Goal: Transaction & Acquisition: Purchase product/service

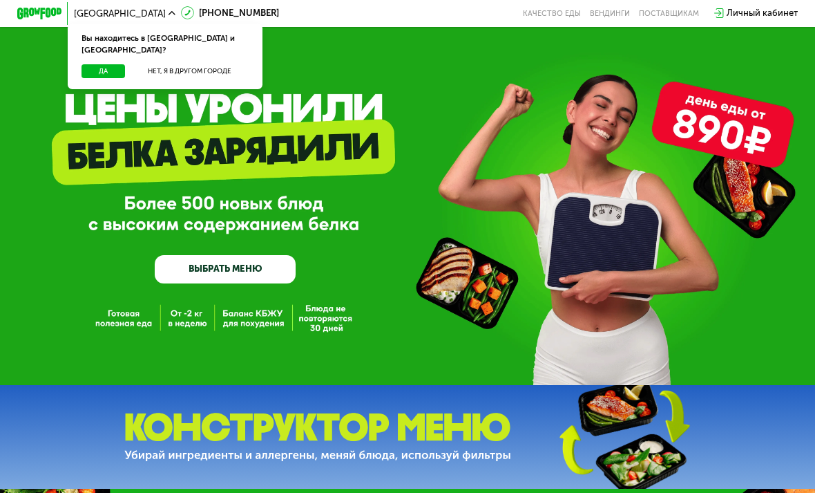
click at [211, 64] on button "Нет, я в другом городе" at bounding box center [189, 71] width 119 height 14
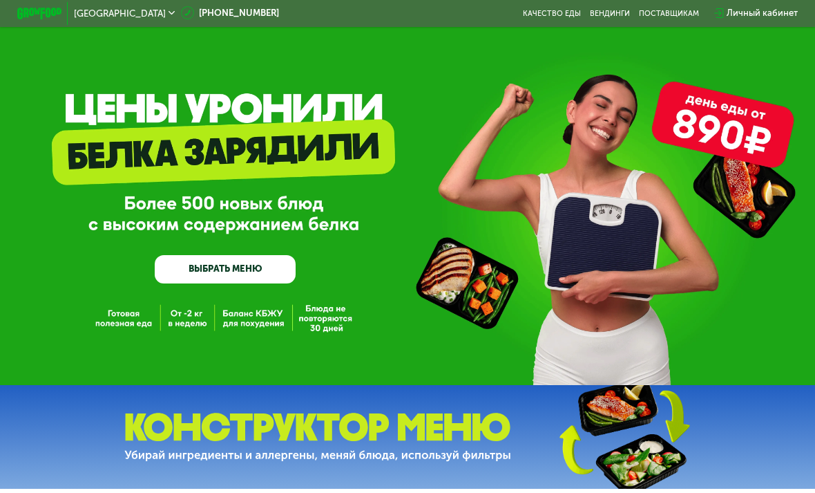
click at [231, 258] on link "ВЫБРАТЬ МЕНЮ" at bounding box center [225, 269] width 141 height 28
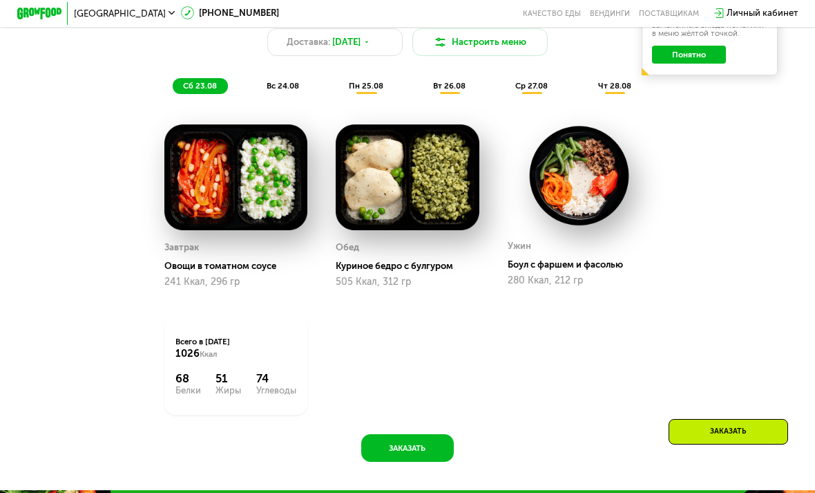
scroll to position [667, 0]
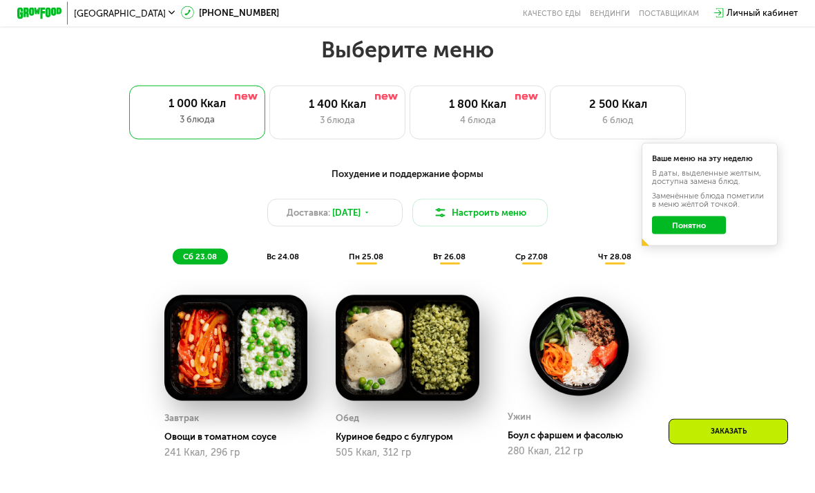
click at [383, 109] on div "1 400 Ккал" at bounding box center [337, 104] width 112 height 14
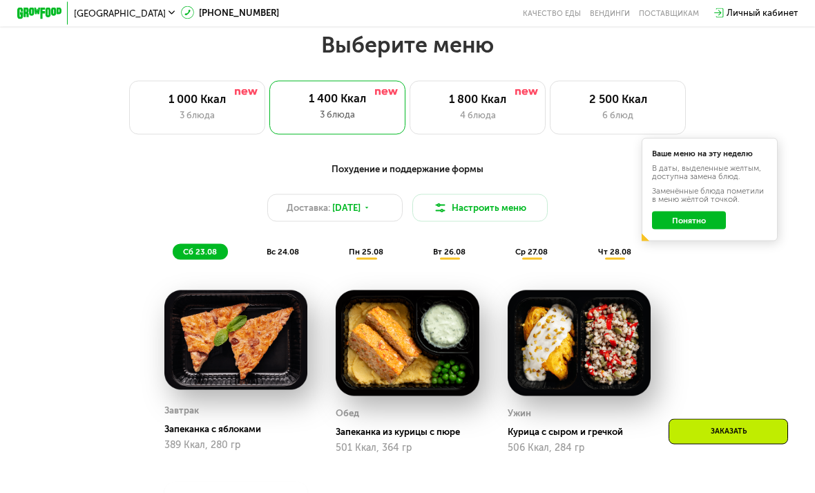
scroll to position [499, 0]
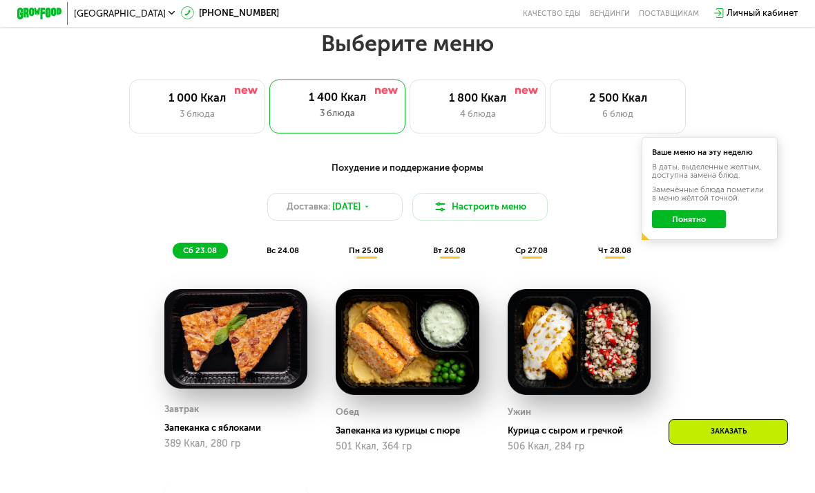
click at [524, 93] on img at bounding box center [526, 91] width 23 height 6
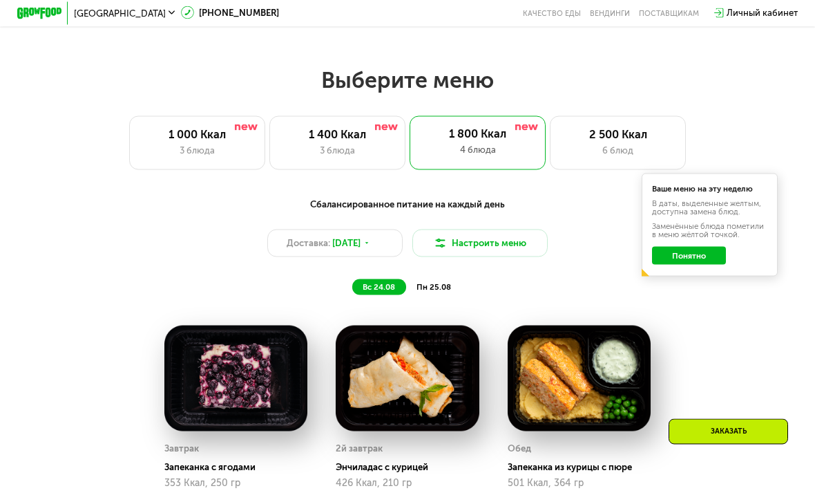
click at [611, 118] on div "2 500 Ккал 6 блюд" at bounding box center [618, 143] width 136 height 55
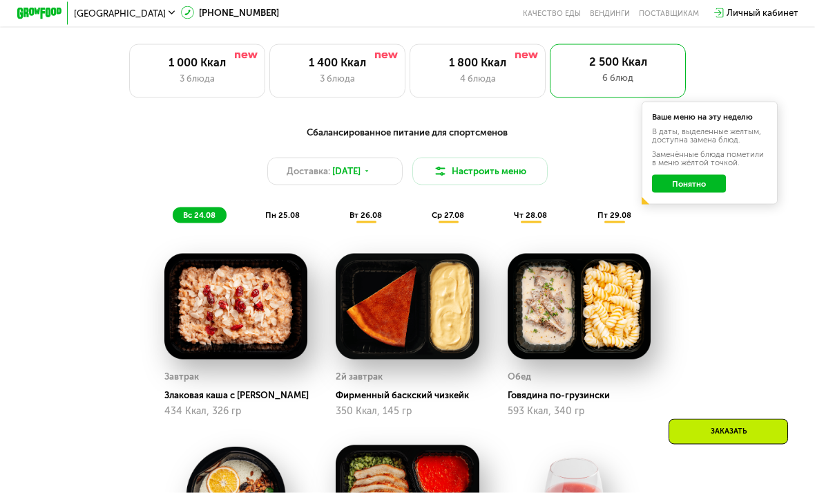
scroll to position [535, 0]
click at [358, 68] on div "1 400 Ккал" at bounding box center [337, 62] width 112 height 14
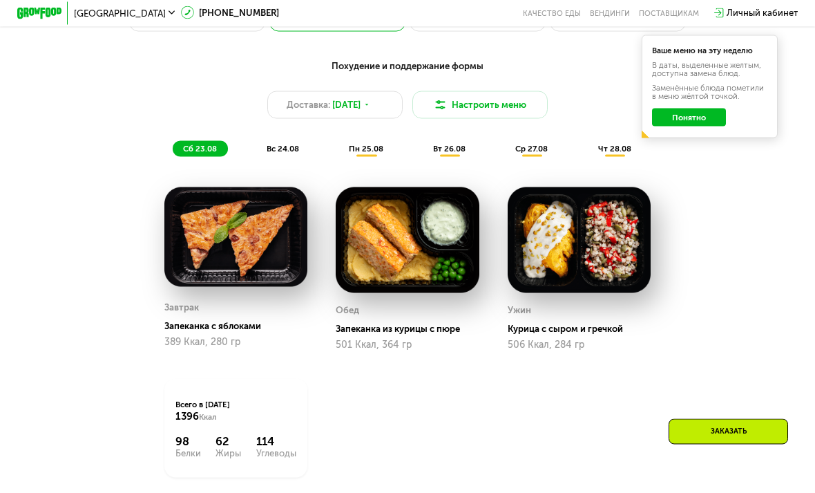
scroll to position [546, 0]
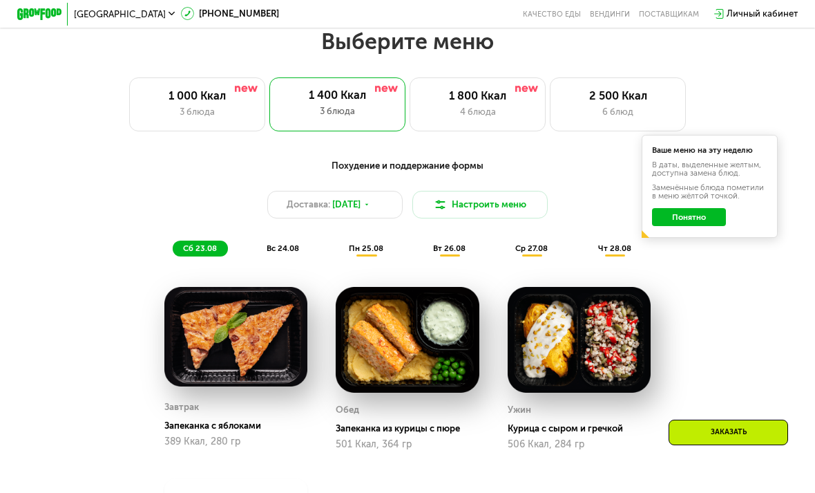
click at [238, 90] on img at bounding box center [246, 88] width 23 height 6
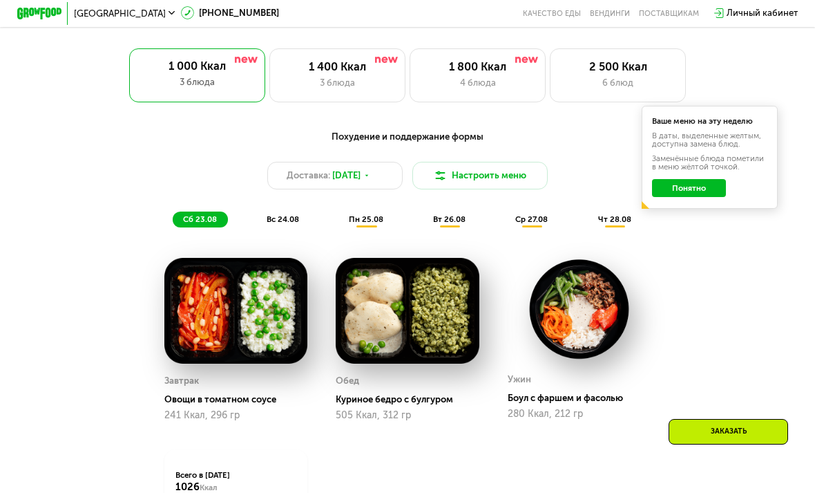
scroll to position [528, 0]
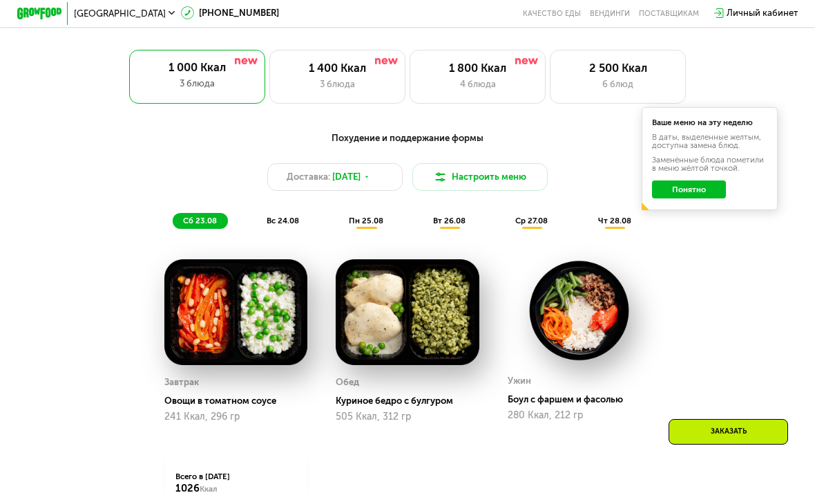
click at [377, 73] on div "1 400 Ккал" at bounding box center [337, 68] width 112 height 14
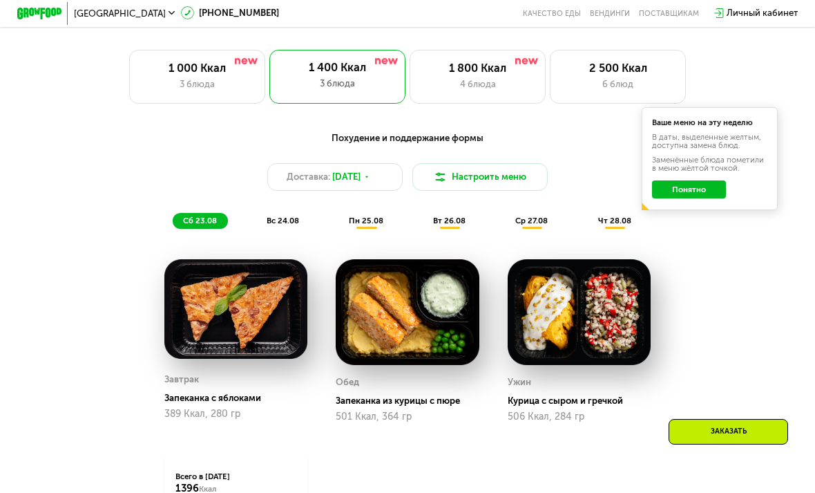
click at [700, 182] on button "Понятно" at bounding box center [688, 189] width 73 height 18
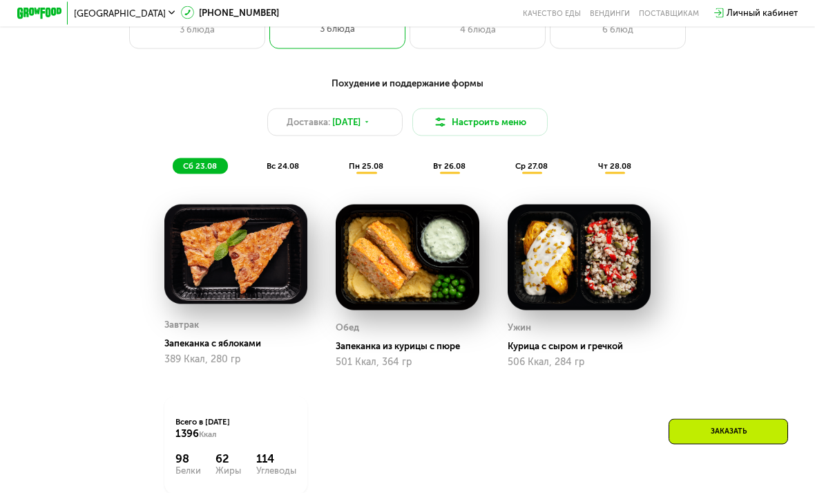
scroll to position [583, 0]
click at [702, 472] on div "Заказать" at bounding box center [729, 445] width 144 height 53
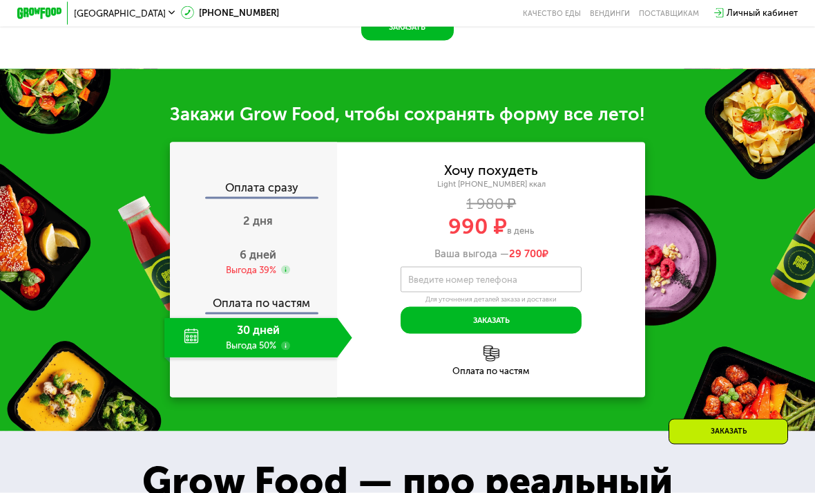
scroll to position [1146, 0]
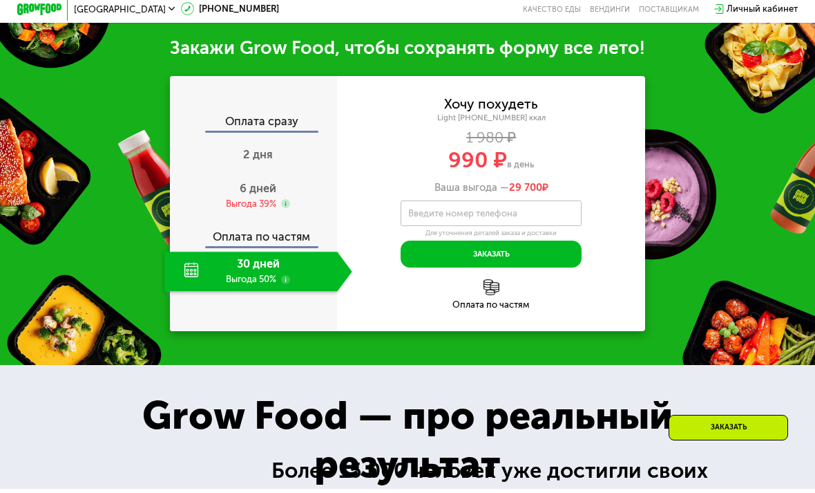
click at [265, 152] on span "2 дня" at bounding box center [258, 158] width 30 height 13
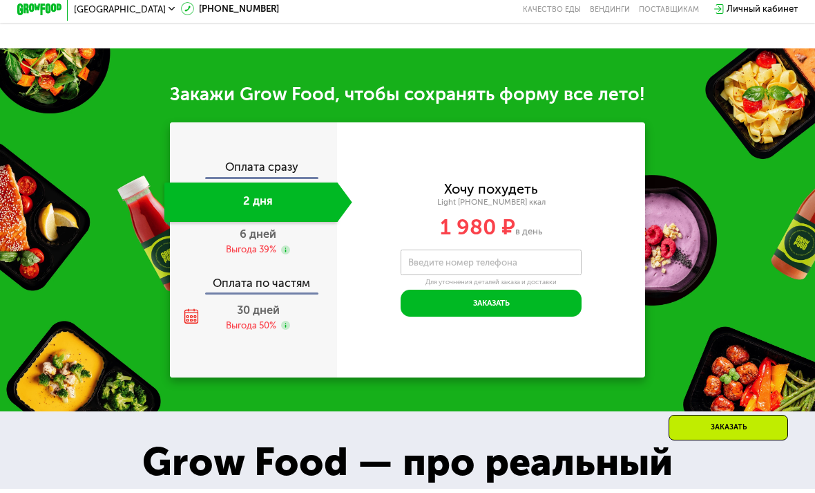
scroll to position [1150, 0]
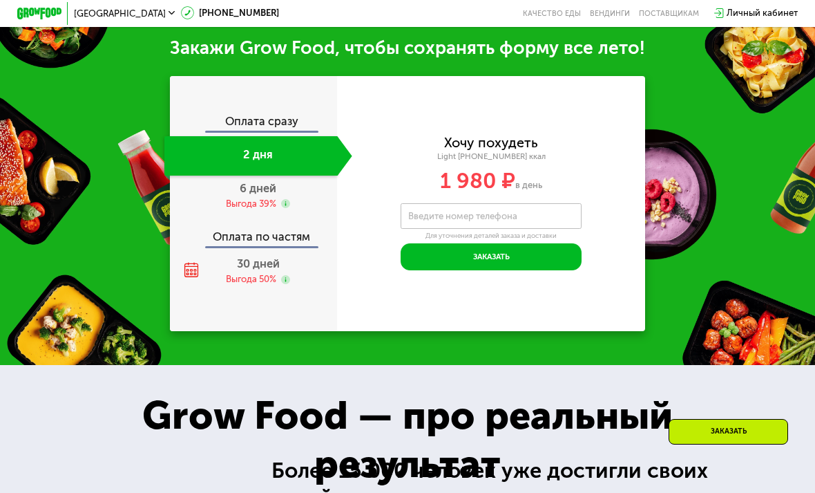
click at [274, 193] on div "6 дней Выгода 39%" at bounding box center [258, 194] width 188 height 39
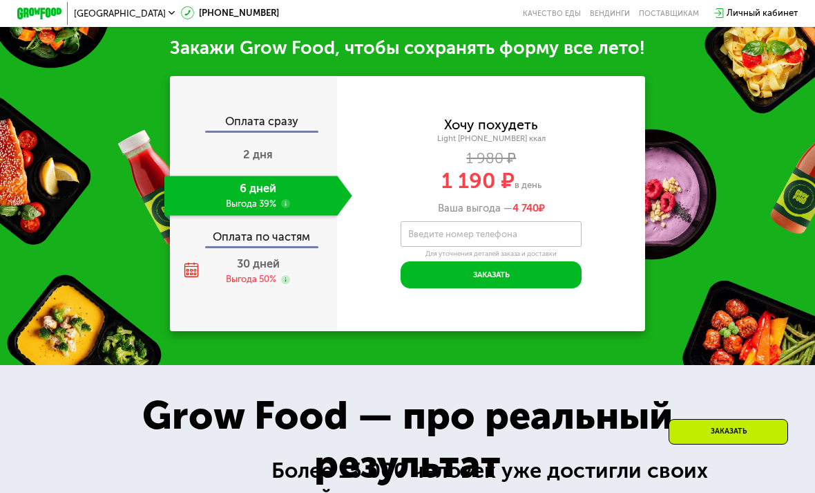
click at [267, 237] on div "Оплата по частям" at bounding box center [254, 233] width 166 height 26
click at [269, 231] on div "Оплата по частям" at bounding box center [254, 233] width 166 height 26
click at [287, 227] on div "Оплата по частям" at bounding box center [254, 233] width 166 height 26
click at [286, 227] on div "Оплата по частям" at bounding box center [254, 233] width 166 height 26
click at [256, 257] on span "30 дней" at bounding box center [258, 263] width 43 height 13
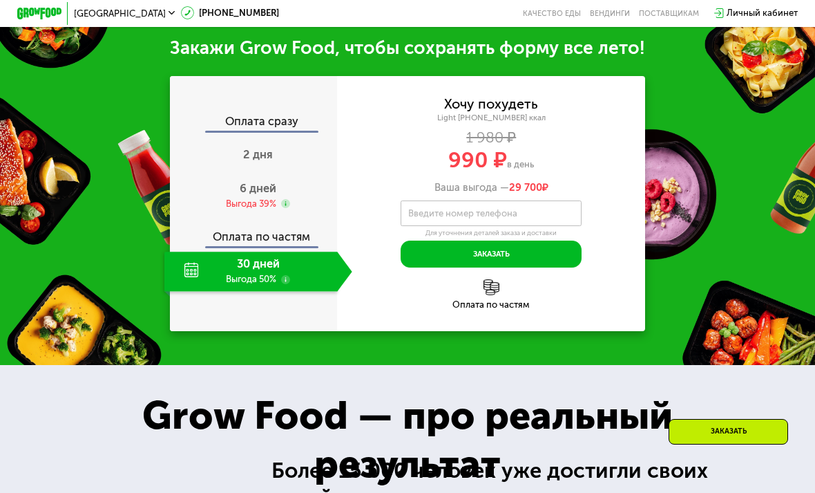
click at [266, 189] on span "6 дней" at bounding box center [258, 188] width 37 height 13
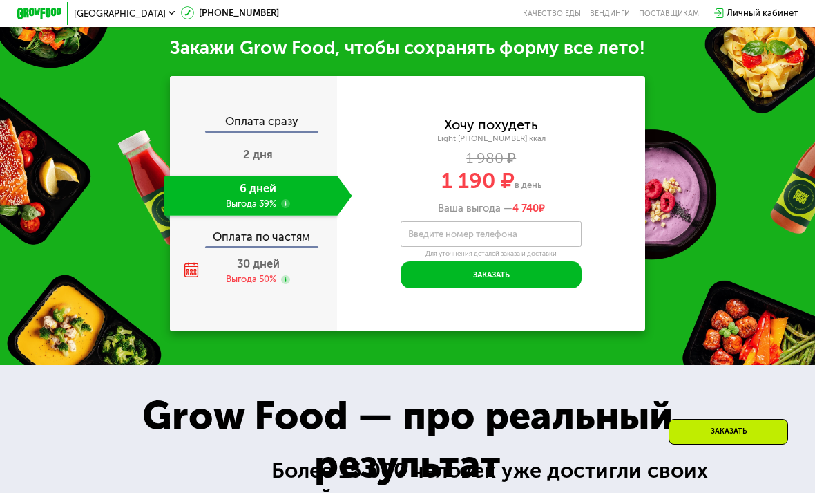
click at [261, 163] on div "2 дня" at bounding box center [258, 155] width 188 height 39
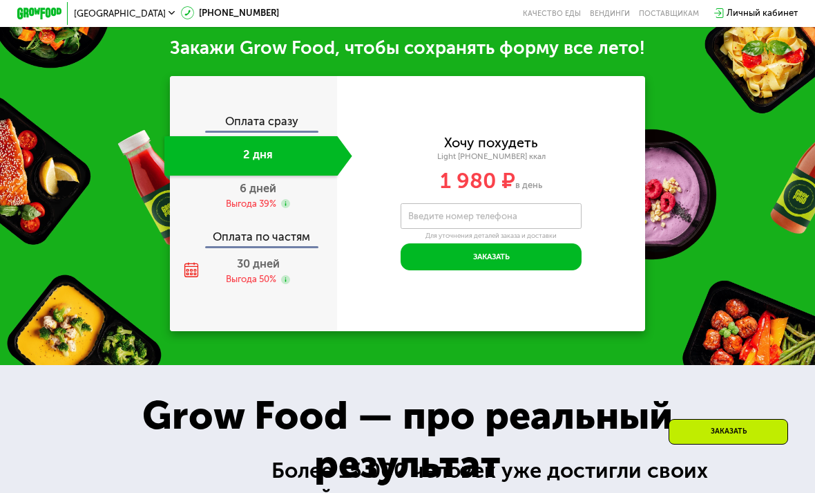
click at [260, 257] on span "30 дней" at bounding box center [258, 263] width 43 height 13
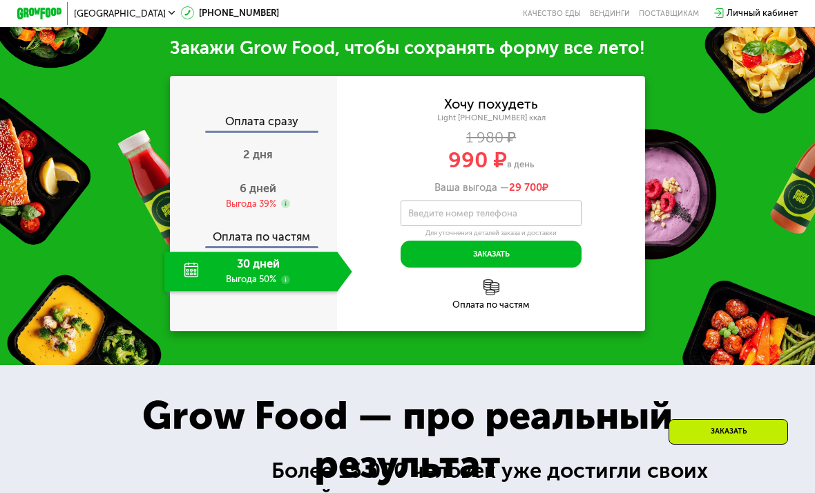
click at [263, 182] on span "6 дней" at bounding box center [258, 188] width 37 height 13
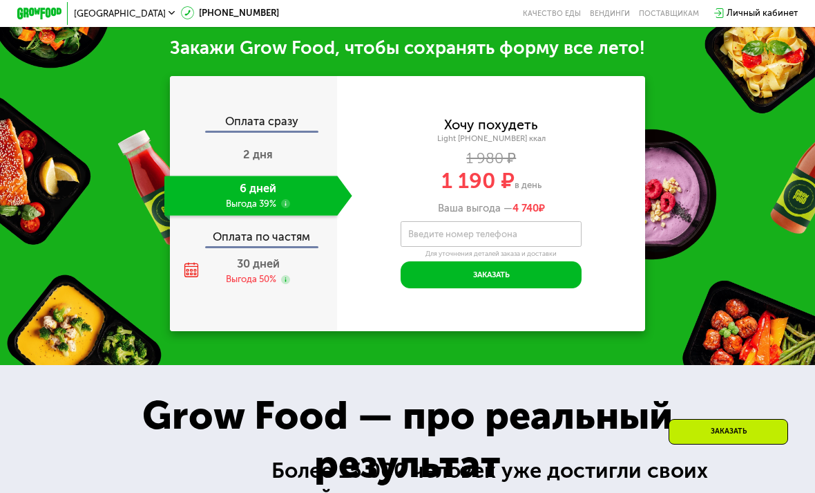
click at [236, 278] on div "Выгода 50%" at bounding box center [251, 279] width 50 height 12
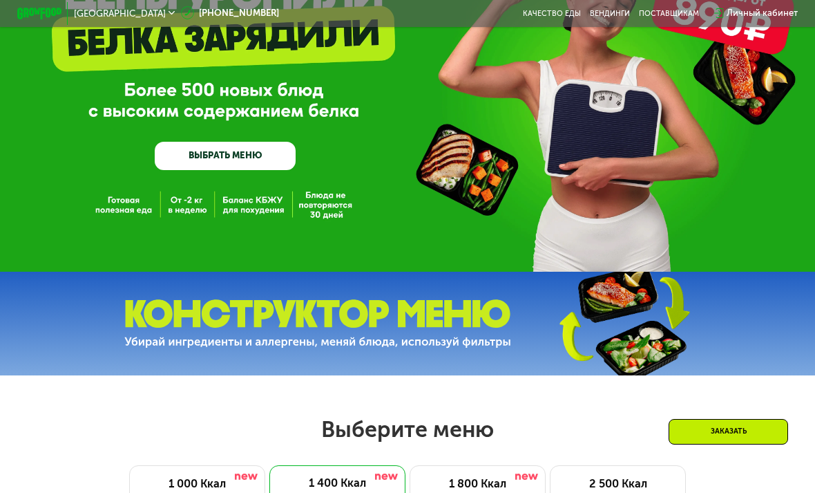
scroll to position [113, 0]
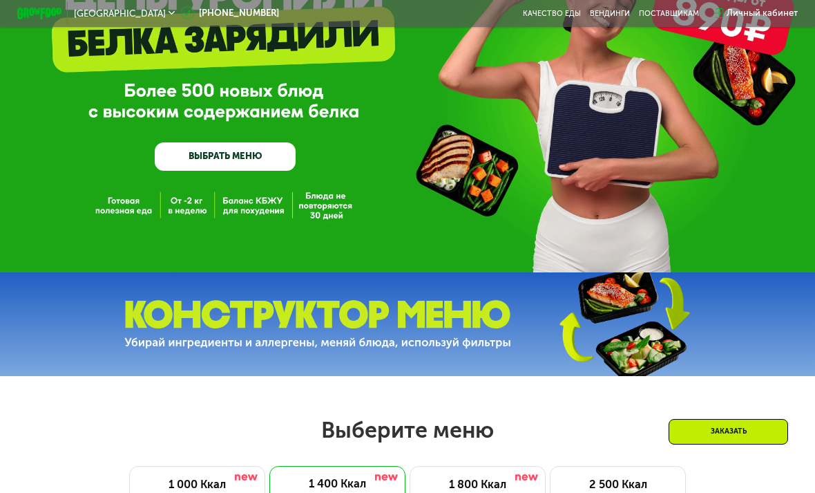
click at [542, 323] on img at bounding box center [623, 323] width 205 height 109
click at [642, 302] on img at bounding box center [623, 323] width 205 height 109
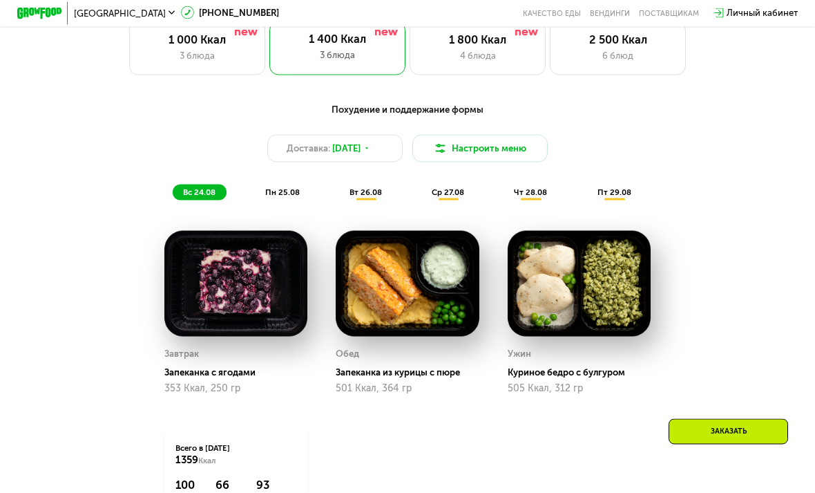
scroll to position [557, 0]
click at [519, 151] on button "Настроить меню" at bounding box center [480, 148] width 136 height 27
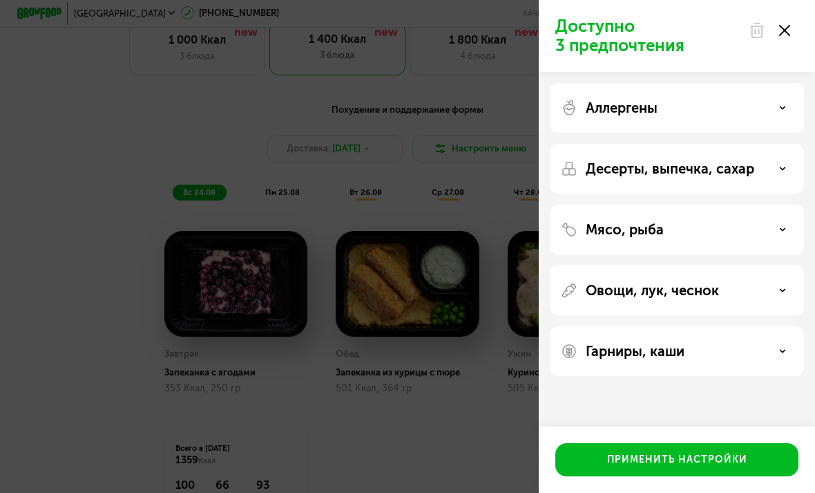
click at [722, 144] on div "Аллергены" at bounding box center [677, 169] width 254 height 50
click at [773, 105] on div "Аллергены" at bounding box center [677, 107] width 232 height 17
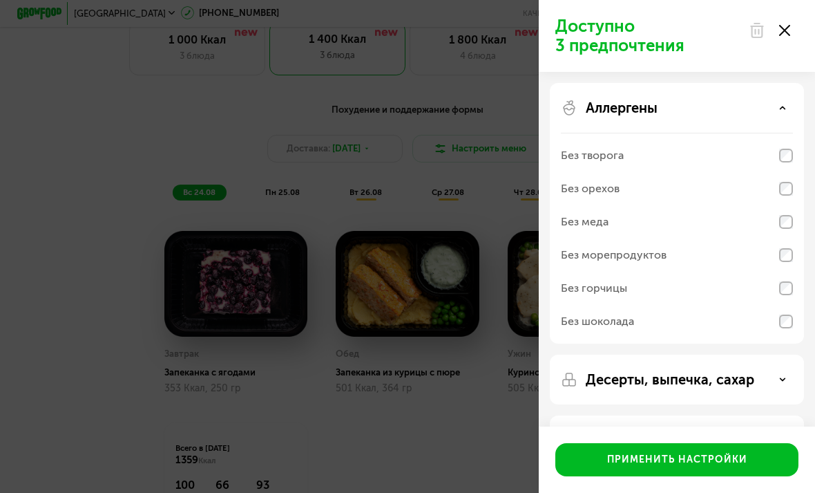
click at [783, 101] on div "Аллергены" at bounding box center [677, 107] width 232 height 17
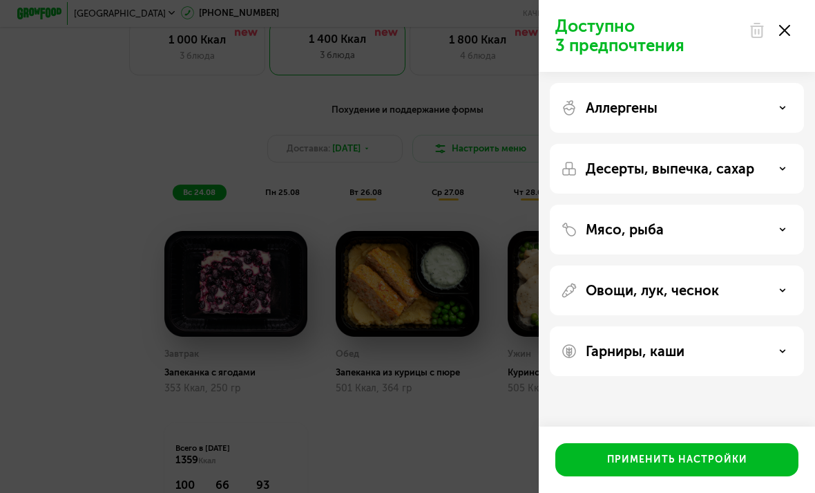
click at [735, 114] on div "Аллергены" at bounding box center [677, 107] width 232 height 17
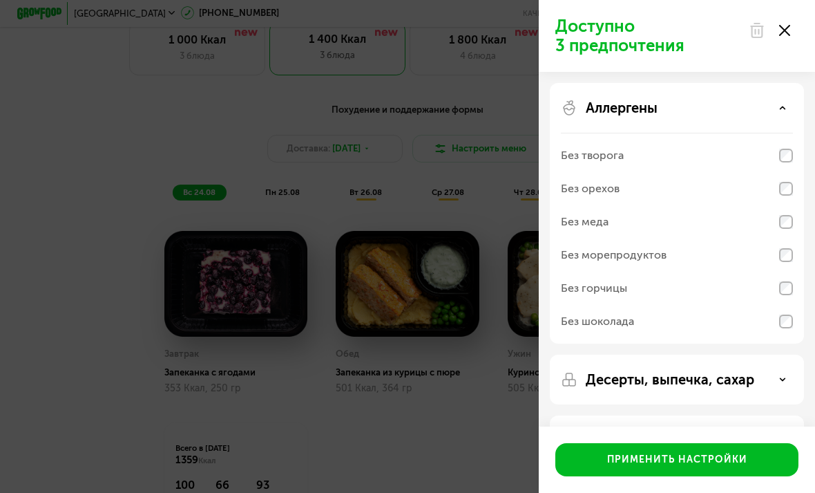
click at [737, 115] on div "Аллергены" at bounding box center [677, 107] width 232 height 17
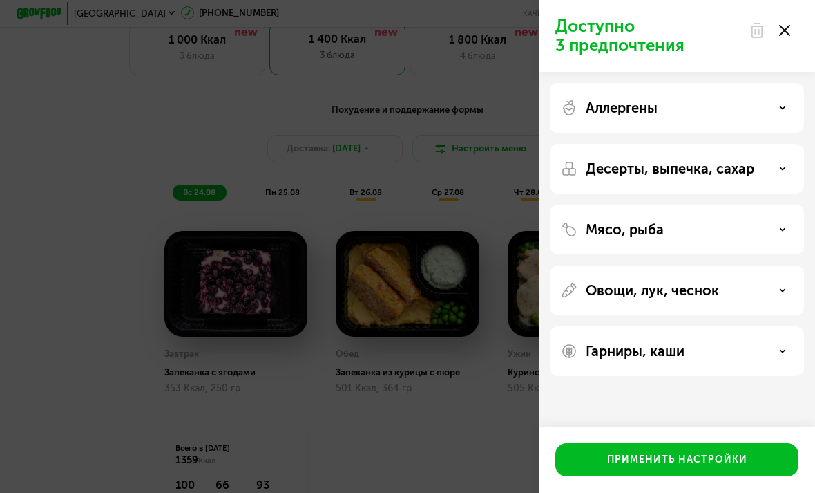
click at [743, 110] on div "Аллергены" at bounding box center [677, 107] width 232 height 17
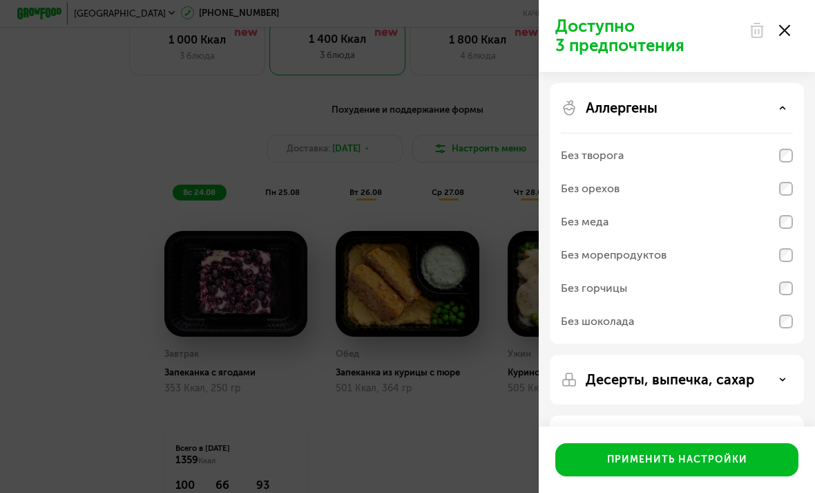
click at [744, 106] on div "Аллергены" at bounding box center [677, 107] width 232 height 17
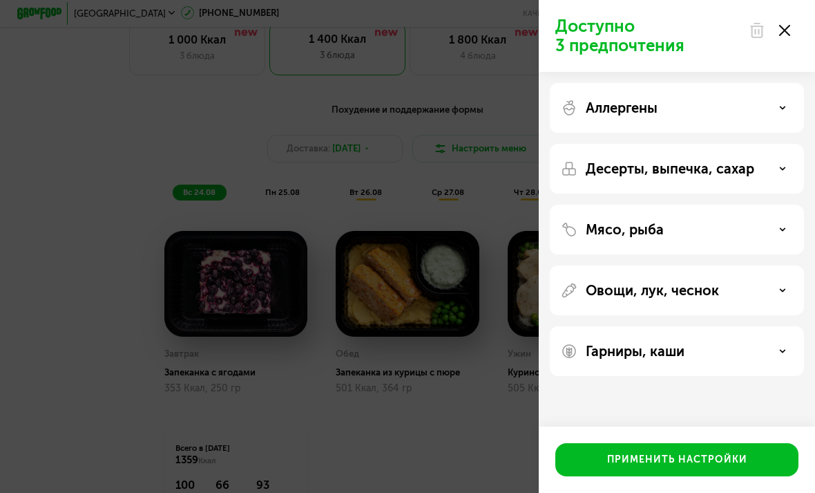
click at [765, 115] on div "Аллергены" at bounding box center [677, 107] width 232 height 17
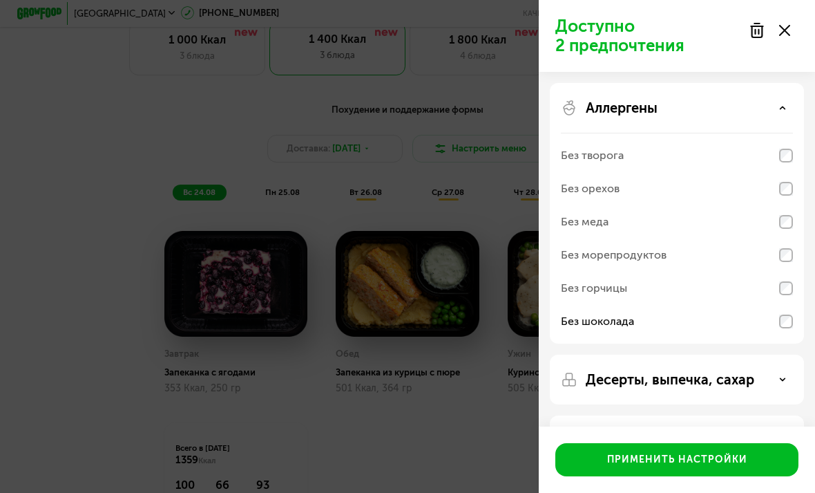
click at [792, 102] on div "Аллергены" at bounding box center [677, 107] width 232 height 17
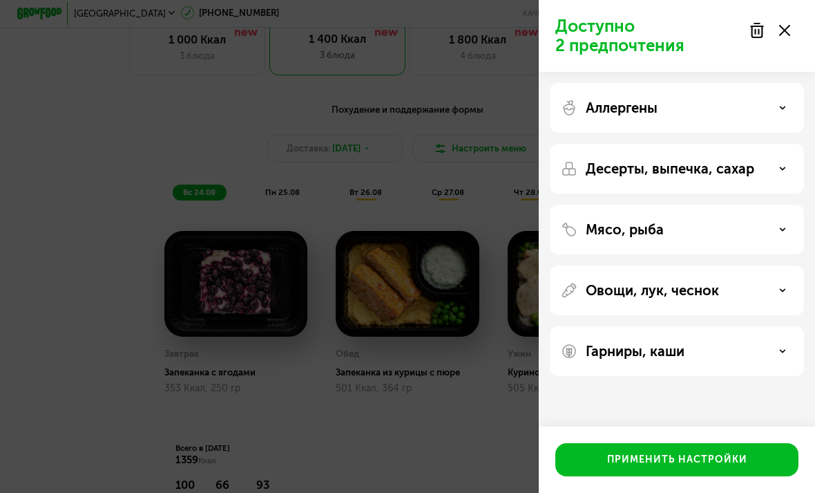
click at [783, 168] on use at bounding box center [783, 168] width 5 height 2
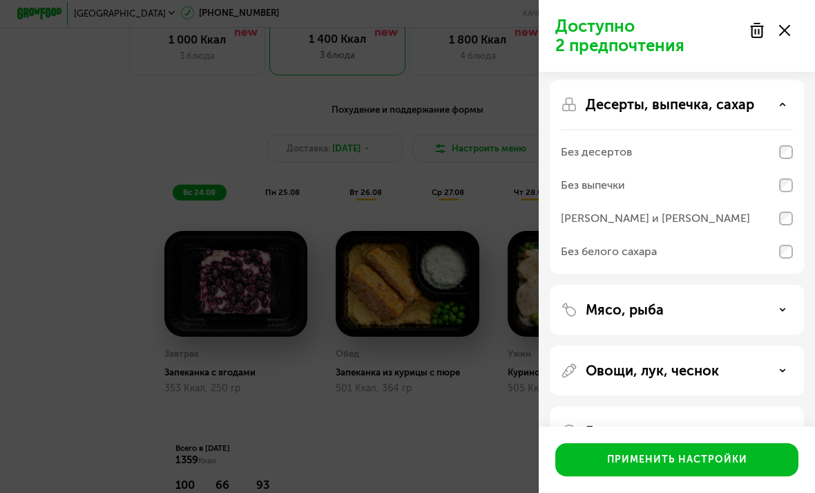
scroll to position [64, 0]
click at [789, 101] on div "Десерты, выпечка, сахар" at bounding box center [677, 105] width 232 height 17
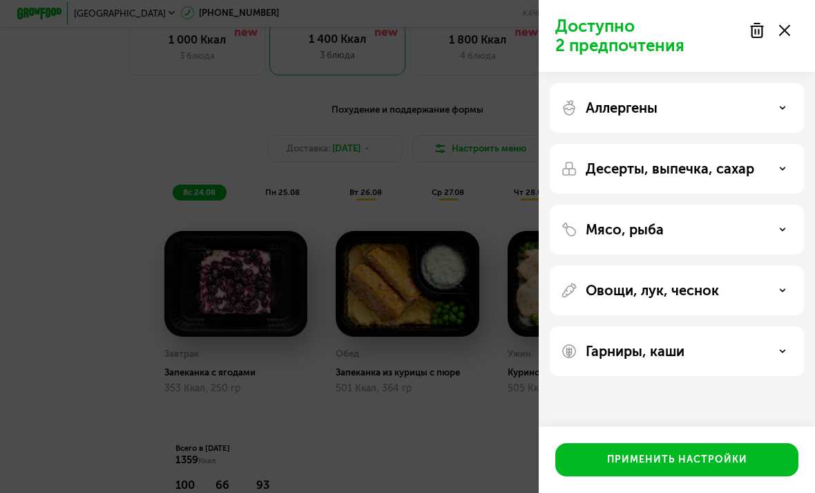
scroll to position [0, 0]
click at [781, 204] on div "Десерты, выпечка, сахар" at bounding box center [677, 229] width 254 height 50
click at [777, 169] on div "Десерты, выпечка, сахар" at bounding box center [677, 168] width 232 height 17
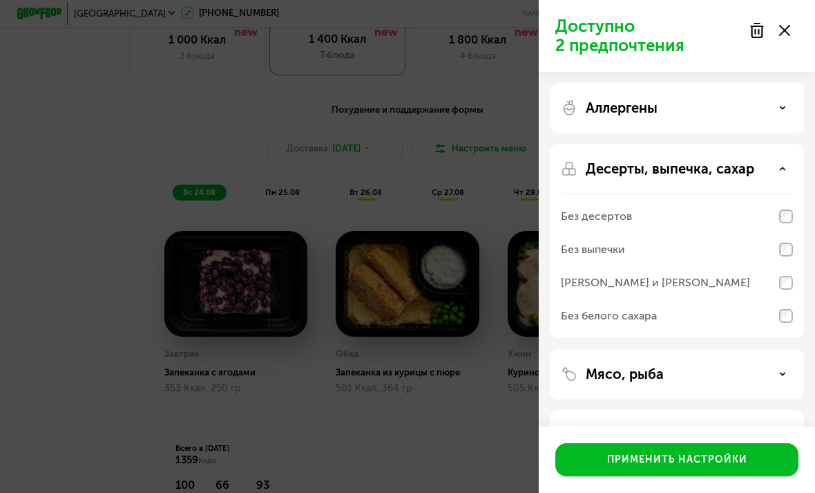
click at [792, 266] on div "Без выпечки" at bounding box center [677, 282] width 232 height 33
click at [790, 236] on div "Без выпечки" at bounding box center [677, 249] width 232 height 33
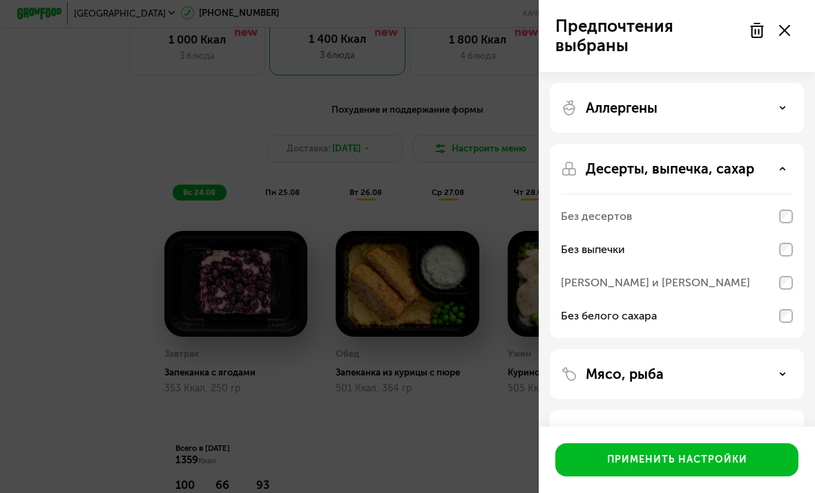
click at [776, 349] on div "Десерты, выпечка, сахар Без десертов Без выпечки Без сэндвичей и круассанов Без…" at bounding box center [677, 374] width 254 height 50
click at [789, 165] on div "Десерты, выпечка, сахар" at bounding box center [677, 168] width 232 height 17
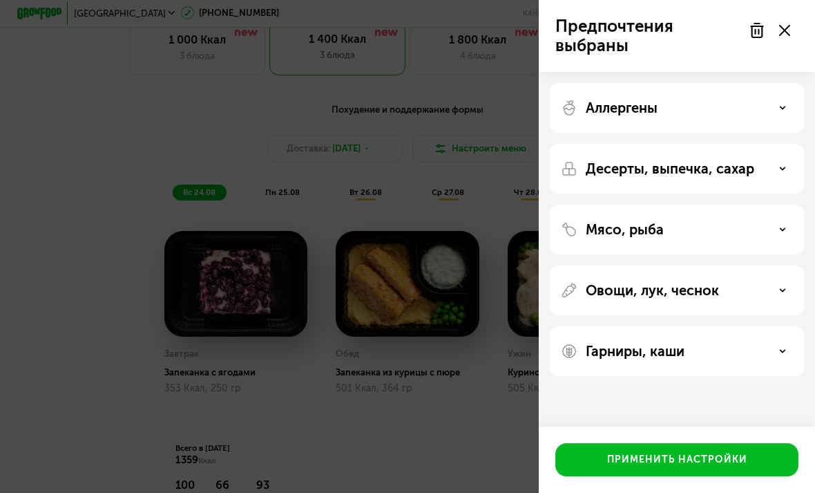
click at [766, 228] on div "Мясо, рыба" at bounding box center [677, 229] width 232 height 17
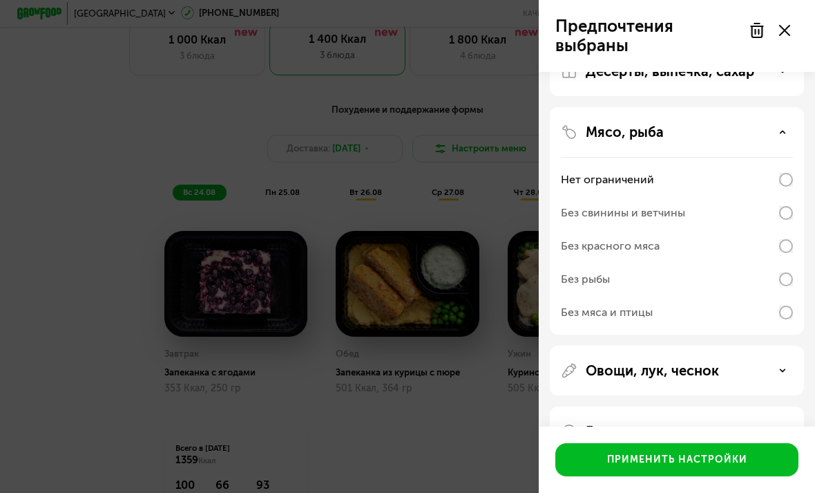
scroll to position [97, 0]
click at [790, 128] on div "Мясо, рыба" at bounding box center [677, 132] width 232 height 17
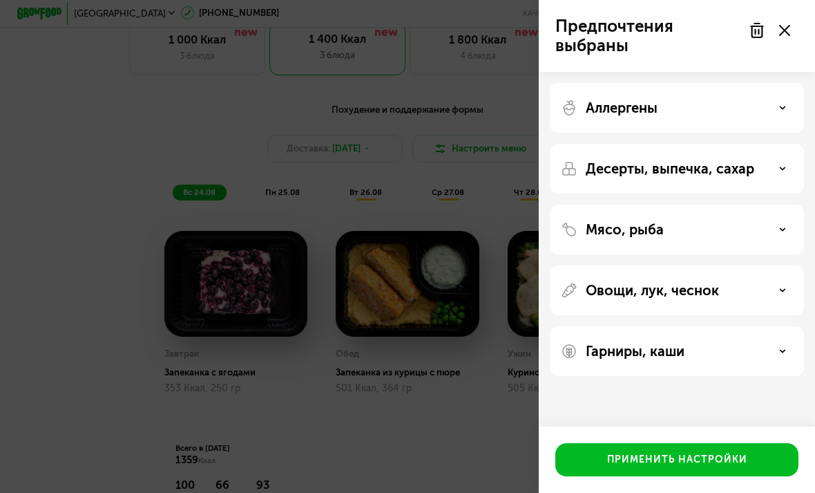
scroll to position [0, 0]
click at [675, 465] on div "Применить настройки" at bounding box center [677, 459] width 140 height 14
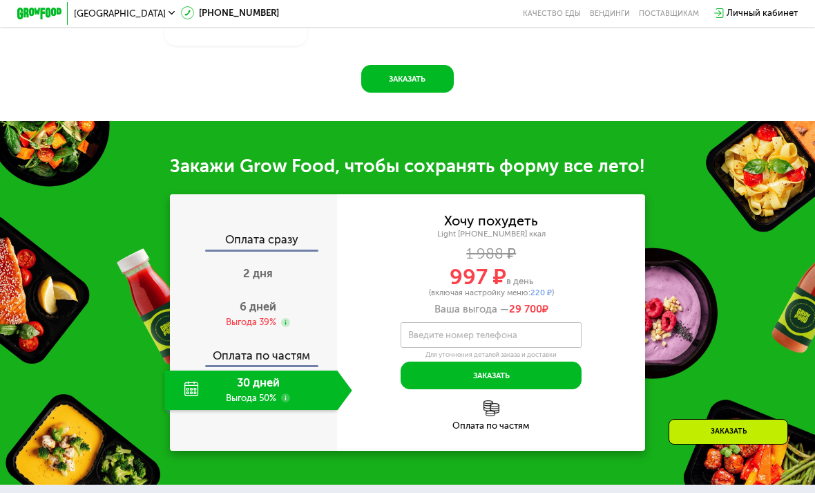
scroll to position [1060, 0]
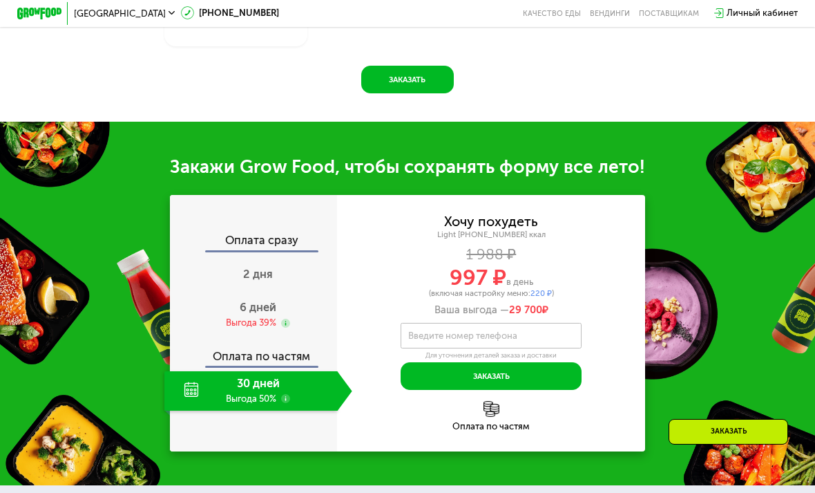
click at [262, 318] on div "Выгода 39%" at bounding box center [251, 322] width 50 height 12
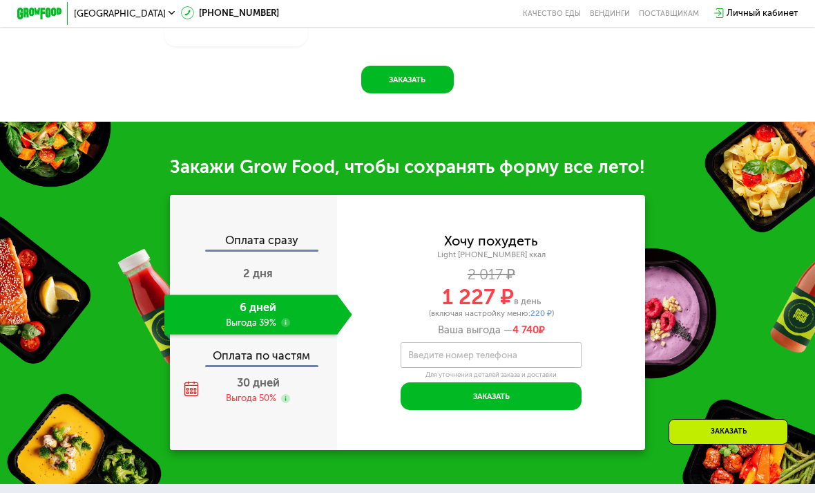
click at [287, 224] on div "Оплата сразу 2 дня 6 дней Выгода 39% Оплата по частям 30 дней Выгода 50%" at bounding box center [254, 322] width 168 height 255
click at [296, 235] on div "Оплата сразу" at bounding box center [254, 242] width 166 height 15
click at [291, 266] on div "2 дня" at bounding box center [258, 274] width 188 height 39
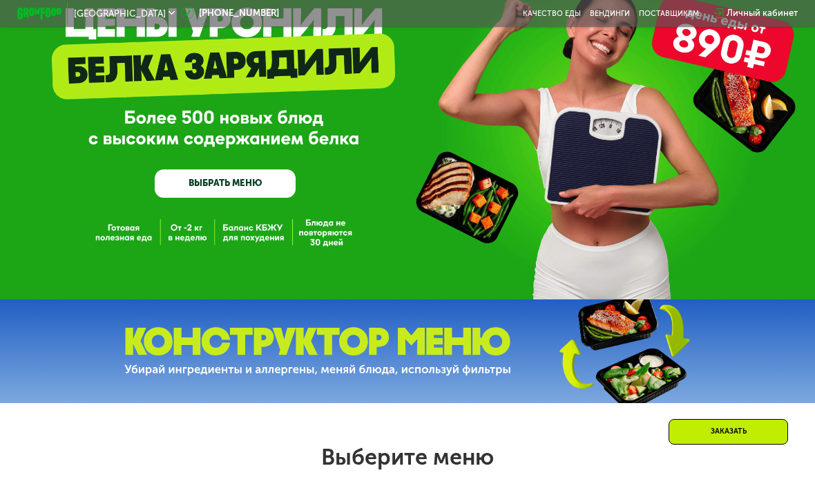
scroll to position [39, 0]
